Goal: Navigation & Orientation: Understand site structure

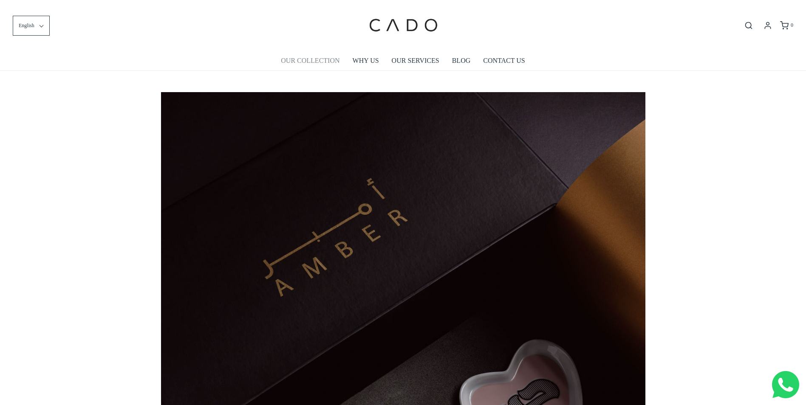
scroll to position [0, 484]
click at [331, 62] on link "OUR COLLECTION" at bounding box center [310, 61] width 59 height 20
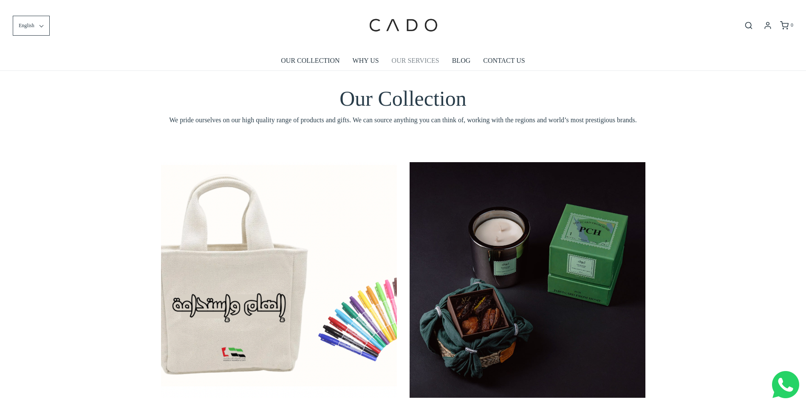
click at [401, 59] on link "OUR SERVICES" at bounding box center [416, 61] width 48 height 20
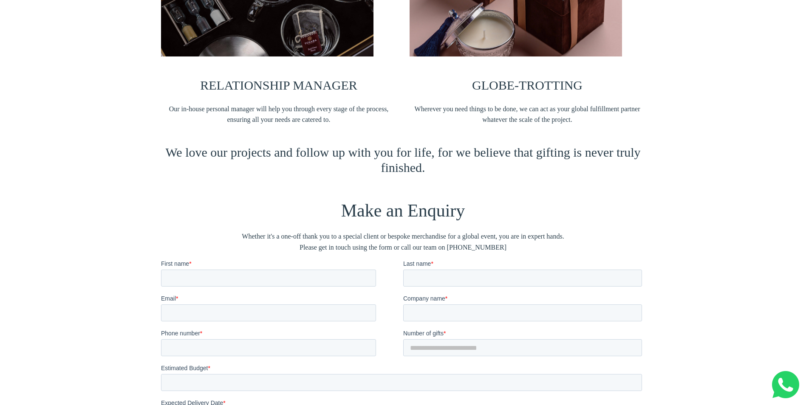
scroll to position [849, 0]
